Goal: Navigation & Orientation: Go to known website

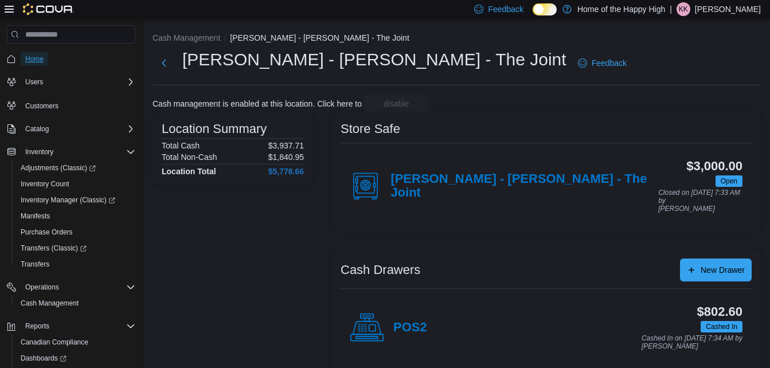
click at [38, 56] on span "Home" at bounding box center [34, 58] width 18 height 9
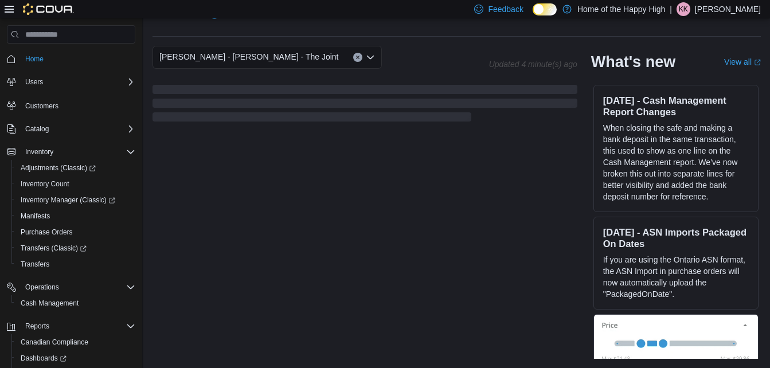
scroll to position [326, 0]
